Goal: Information Seeking & Learning: Learn about a topic

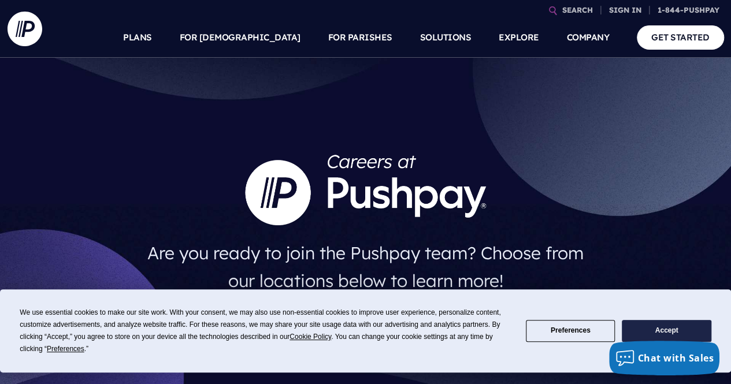
click at [651, 332] on button "Accept" at bounding box center [666, 331] width 89 height 23
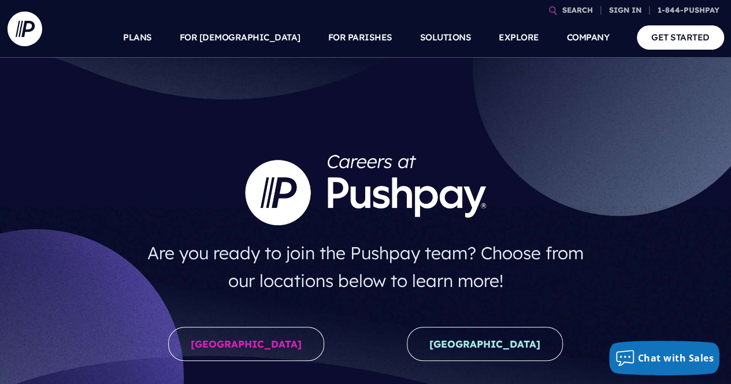
scroll to position [159, 0]
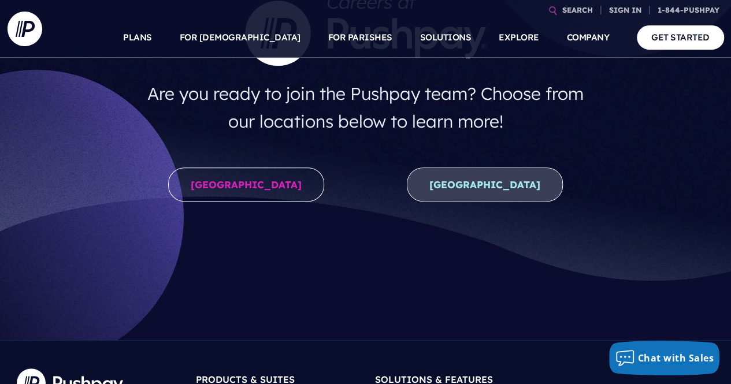
click at [465, 168] on link "New Zealand" at bounding box center [485, 185] width 156 height 34
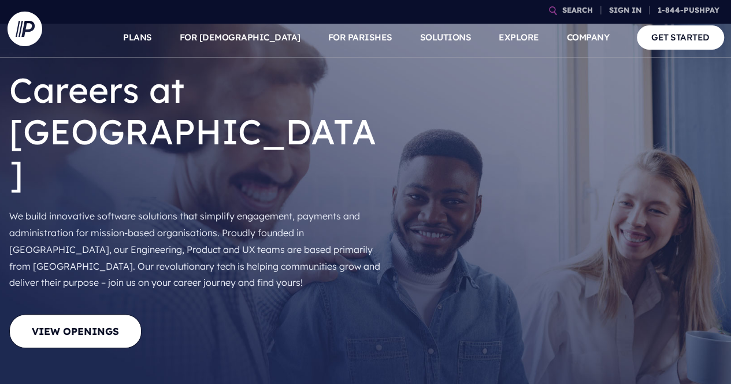
scroll to position [55, 0]
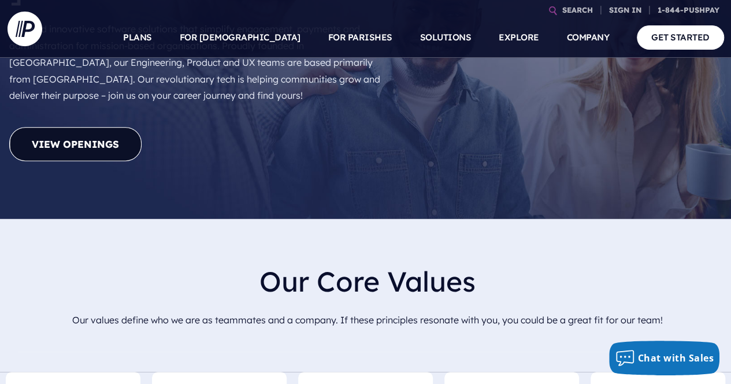
click at [120, 127] on link "View Openings" at bounding box center [75, 144] width 132 height 34
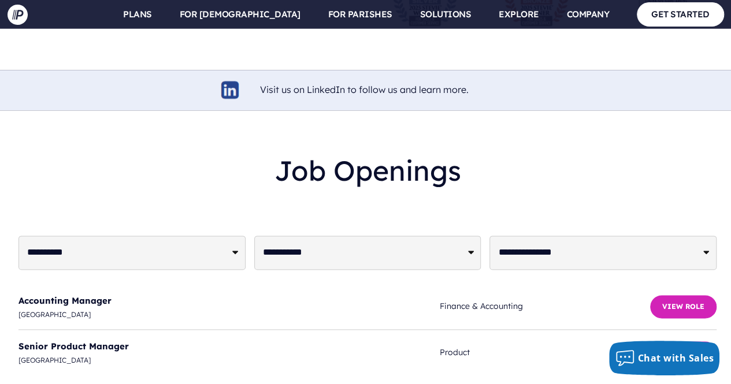
scroll to position [2850, 0]
click at [677, 296] on button "View Role" at bounding box center [683, 307] width 66 height 23
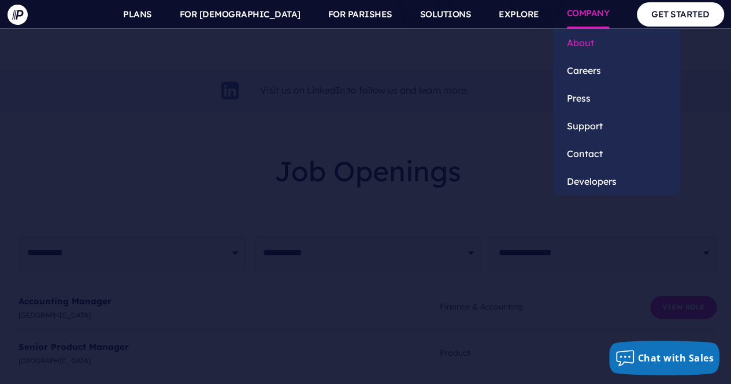
click at [585, 46] on link "About" at bounding box center [616, 43] width 127 height 28
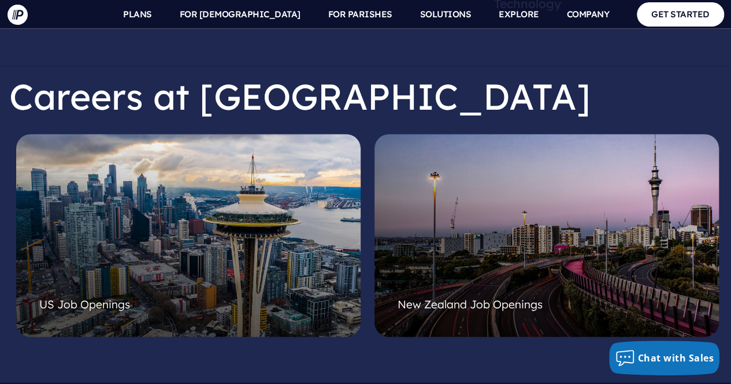
scroll to position [2944, 0]
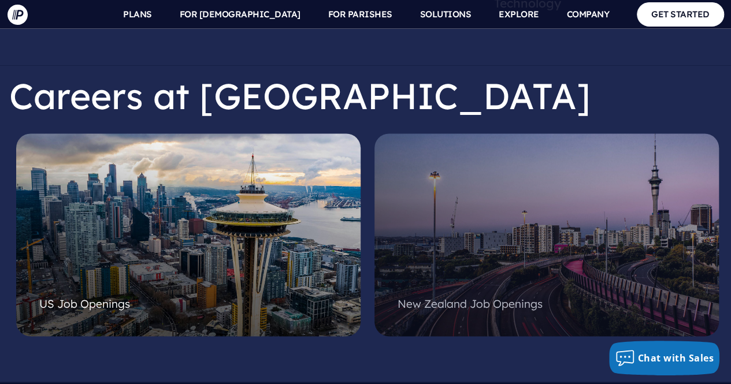
click at [456, 207] on div at bounding box center [547, 220] width 298 height 139
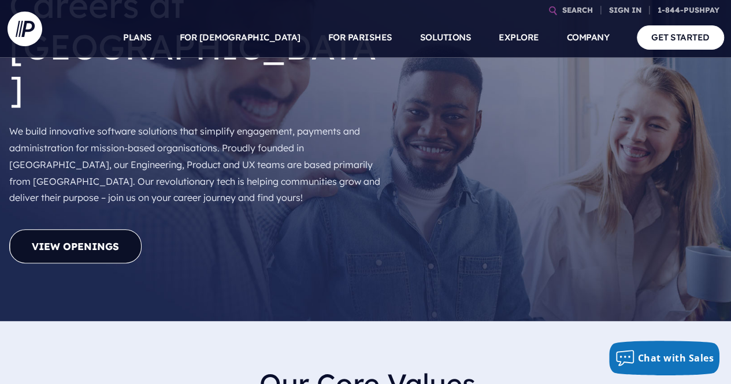
click at [99, 229] on link "View Openings" at bounding box center [75, 246] width 132 height 34
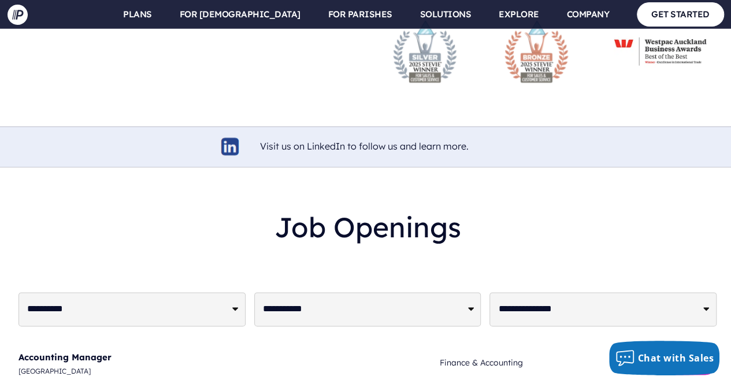
scroll to position [2798, 0]
